Goal: Transaction & Acquisition: Download file/media

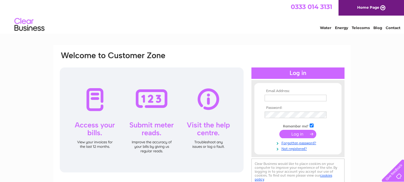
click at [292, 96] on input "text" at bounding box center [296, 98] width 62 height 7
type input "accounts@dohertyandlafferty.co.uk"
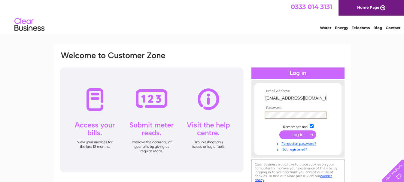
click at [279, 131] on input "submit" at bounding box center [297, 135] width 37 height 8
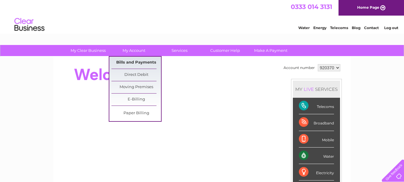
click at [132, 61] on link "Bills and Payments" at bounding box center [136, 63] width 50 height 12
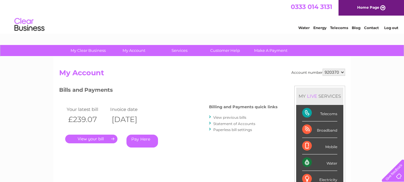
scroll to position [30, 0]
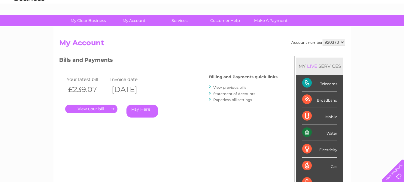
click at [108, 106] on link "." at bounding box center [91, 109] width 52 height 9
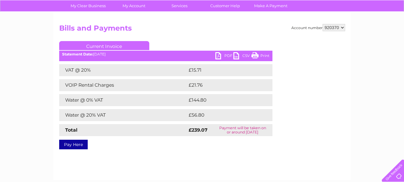
scroll to position [60, 0]
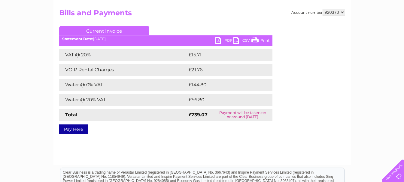
click at [225, 43] on link "PDF" at bounding box center [224, 41] width 18 height 9
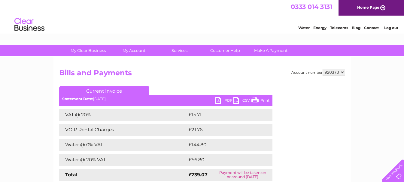
click at [338, 72] on select "920370 933180" at bounding box center [334, 72] width 23 height 7
select select "933180"
click at [323, 69] on select "920370 933180" at bounding box center [334, 72] width 23 height 7
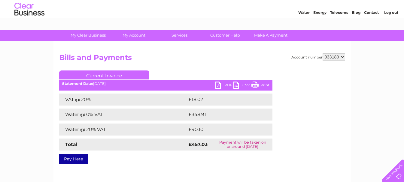
scroll to position [30, 0]
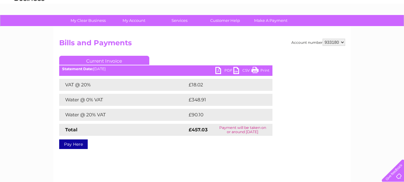
click at [224, 69] on link "PDF" at bounding box center [224, 71] width 18 height 9
